Goal: Information Seeking & Learning: Learn about a topic

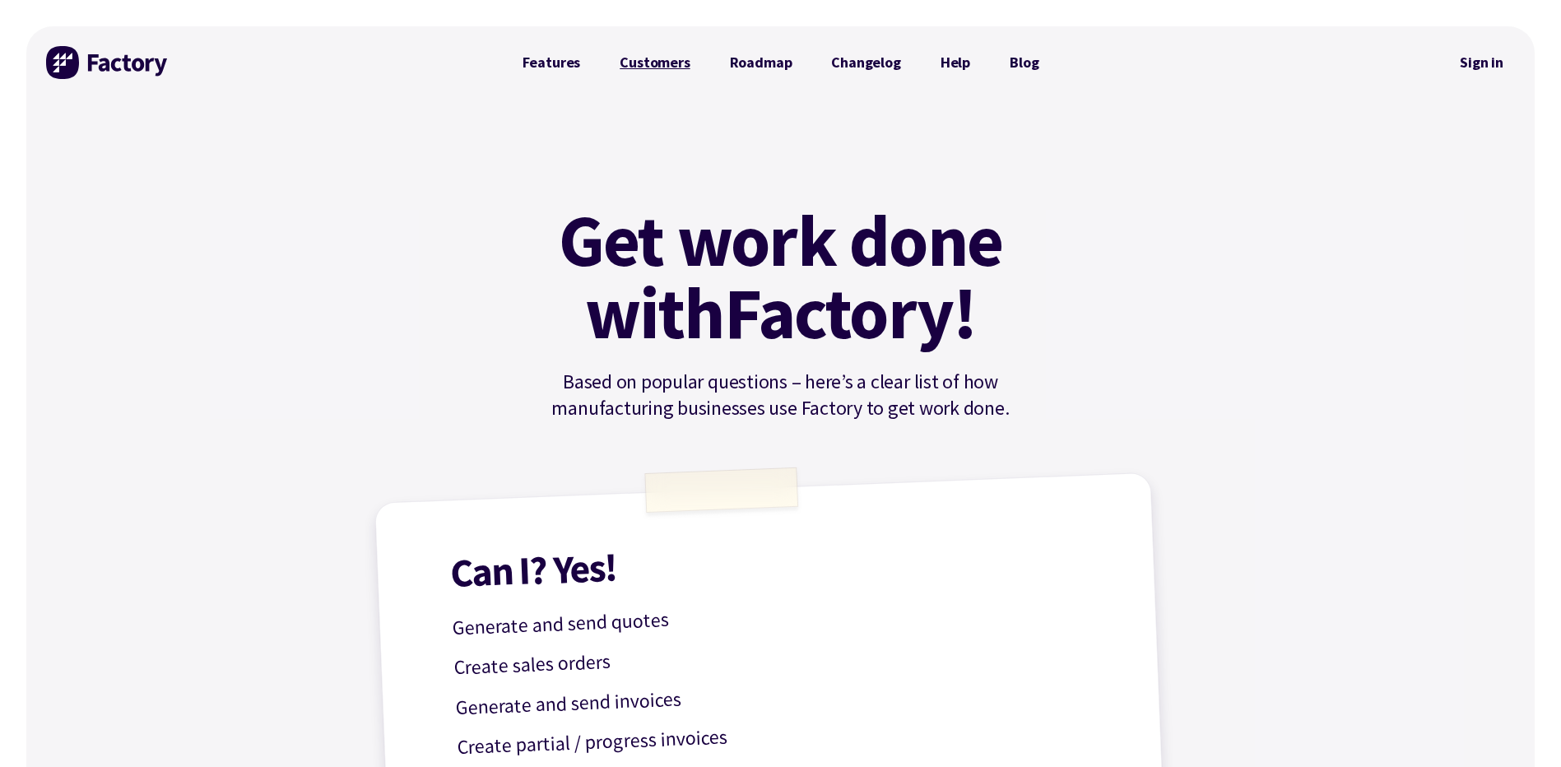
click at [643, 65] on link "Customers" at bounding box center [654, 62] width 109 height 33
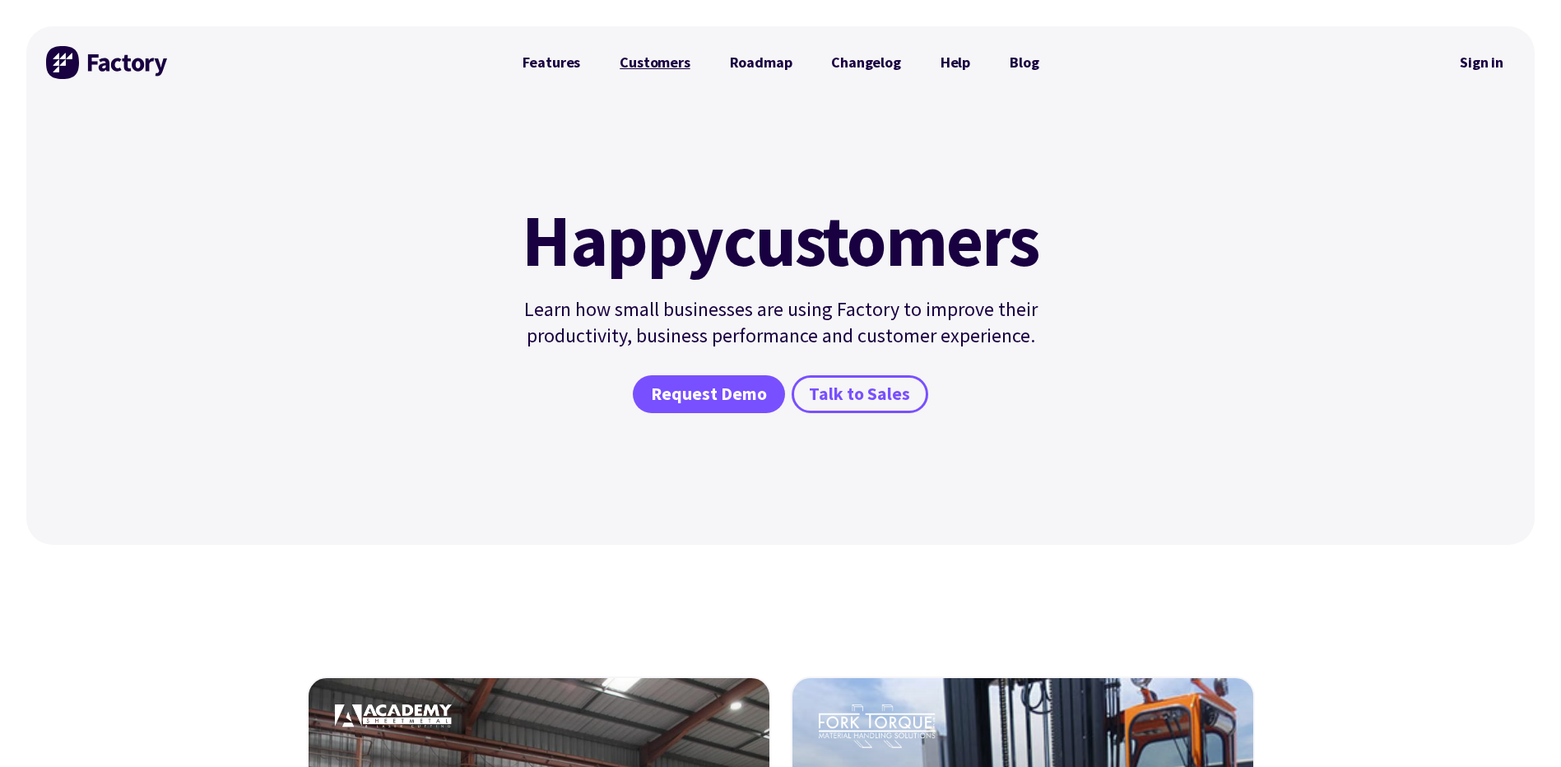
click at [638, 57] on link "Customers" at bounding box center [654, 62] width 109 height 33
click at [532, 63] on link "Features" at bounding box center [552, 62] width 98 height 33
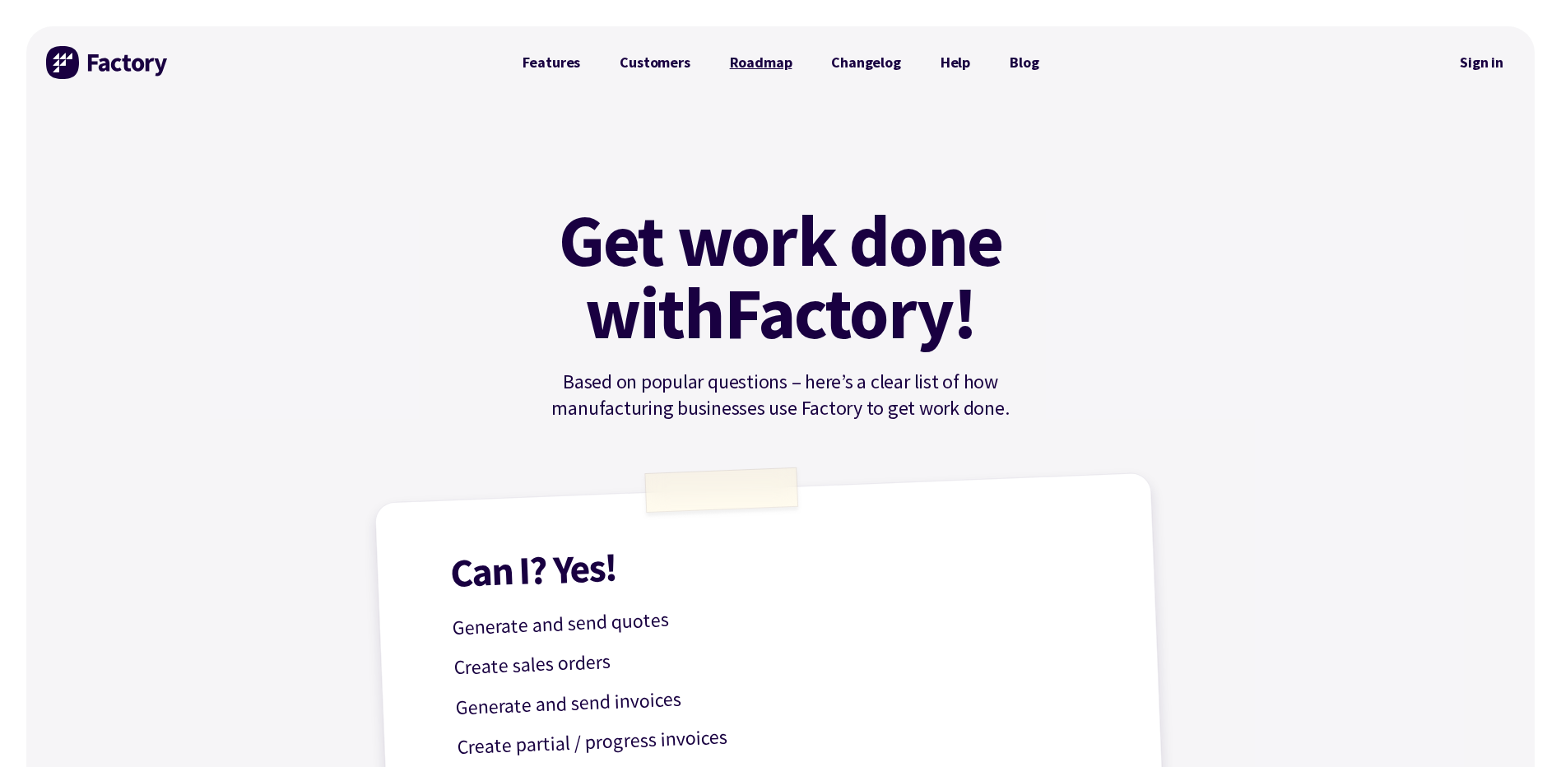
click at [754, 65] on link "Roadmap" at bounding box center [761, 62] width 102 height 33
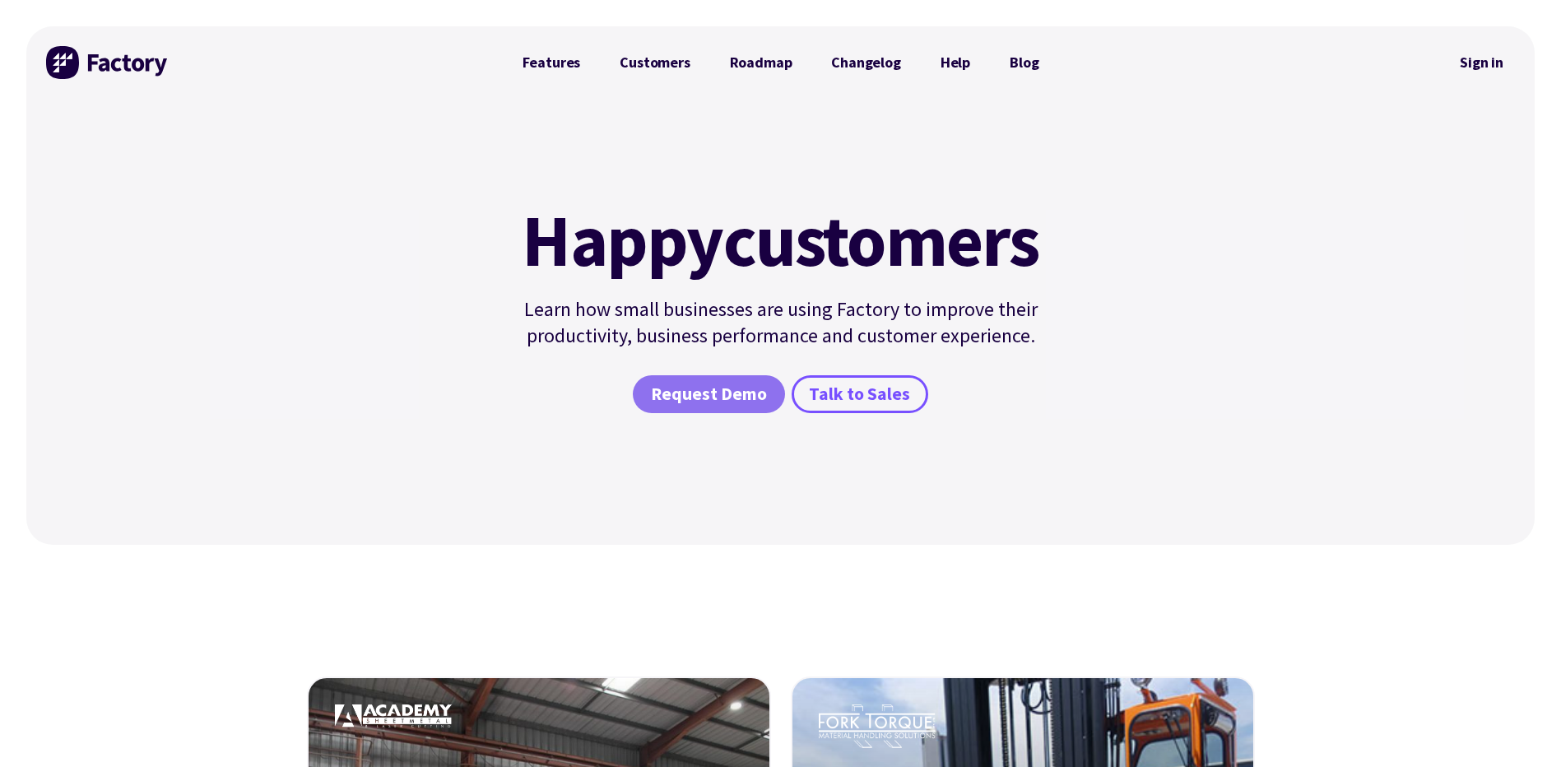
click at [700, 400] on span "Request Demo" at bounding box center [709, 395] width 116 height 24
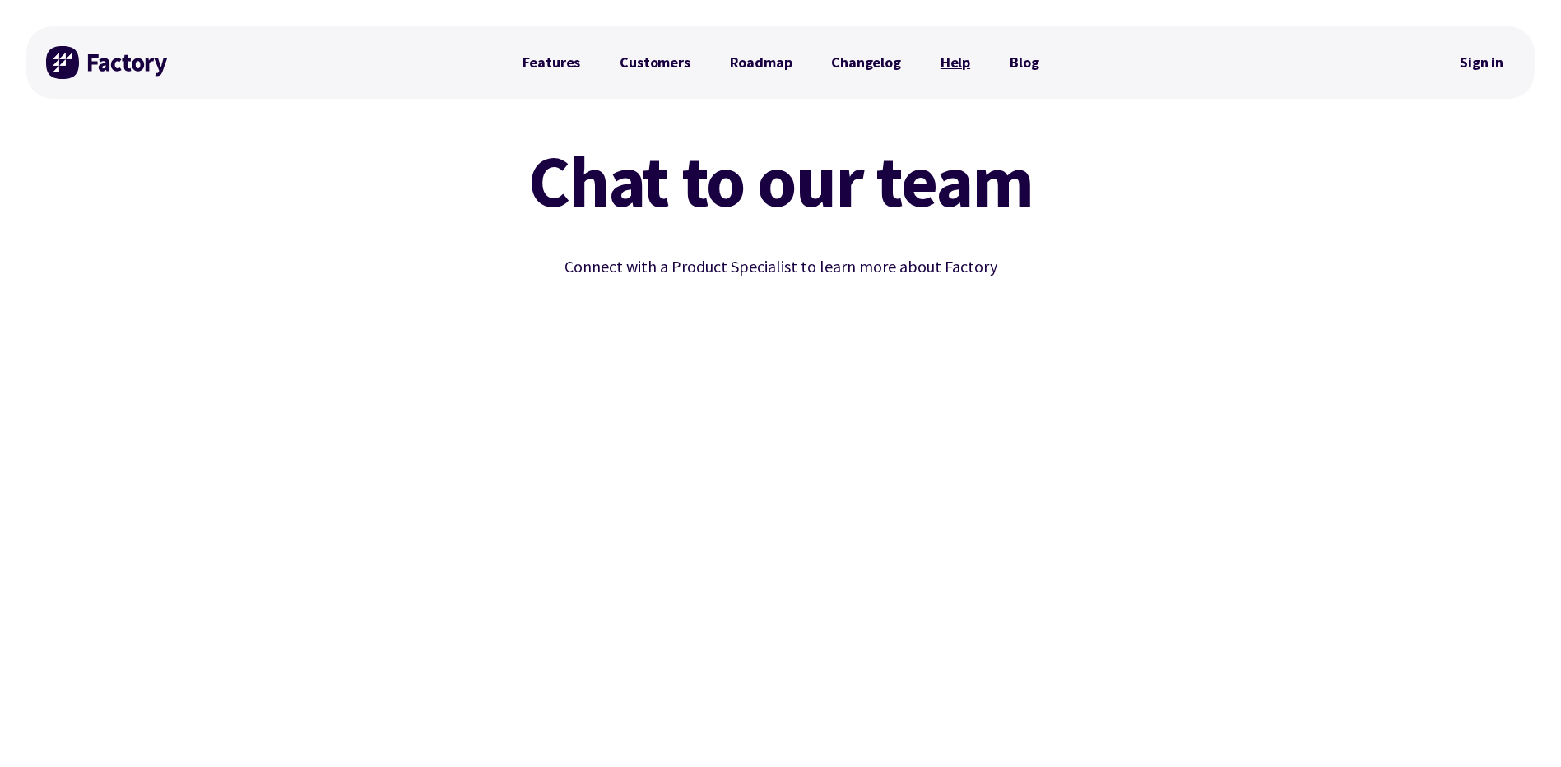
click at [955, 63] on link "Help" at bounding box center [955, 62] width 69 height 33
